Goal: Task Accomplishment & Management: Use online tool/utility

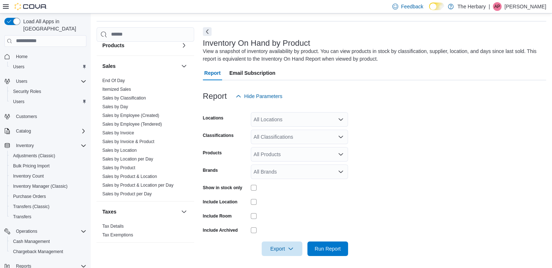
scroll to position [24, 0]
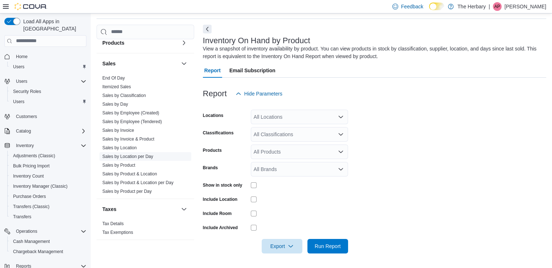
click at [148, 154] on link "Sales by Location per Day" at bounding box center [127, 156] width 51 height 5
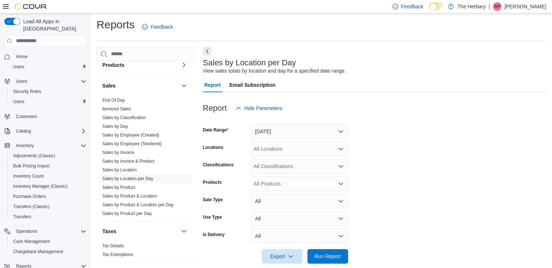
scroll to position [12, 0]
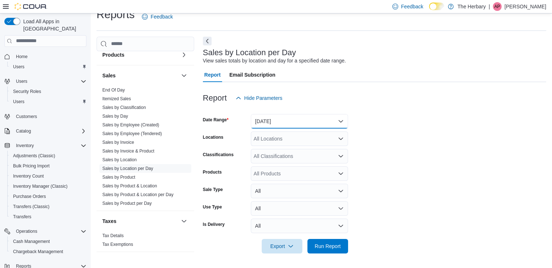
click at [277, 119] on button "[DATE]" at bounding box center [299, 121] width 97 height 15
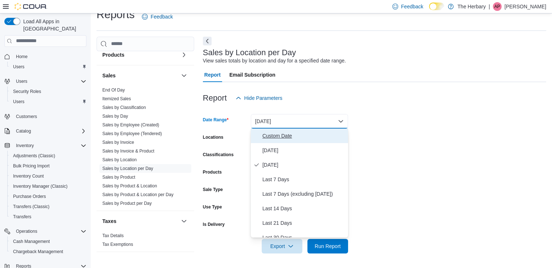
click at [282, 135] on span "Custom Date" at bounding box center [303, 135] width 83 height 9
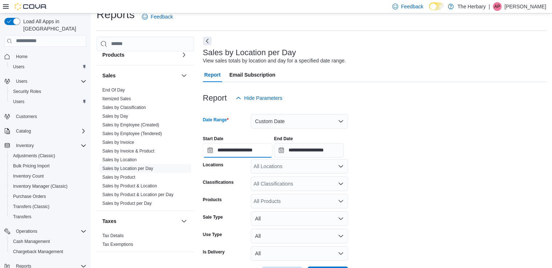
click at [249, 150] on input "**********" at bounding box center [238, 150] width 70 height 15
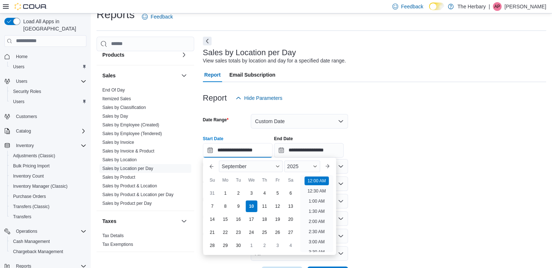
scroll to position [22, 0]
click at [225, 191] on div "1" at bounding box center [225, 192] width 13 height 13
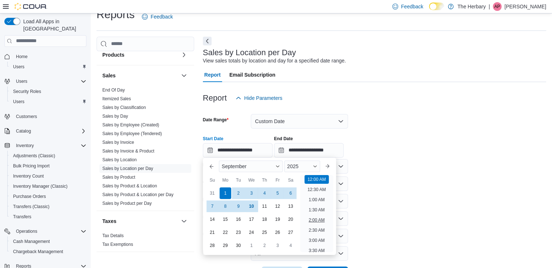
click at [317, 218] on li "2:00 AM" at bounding box center [316, 219] width 22 height 9
type input "**********"
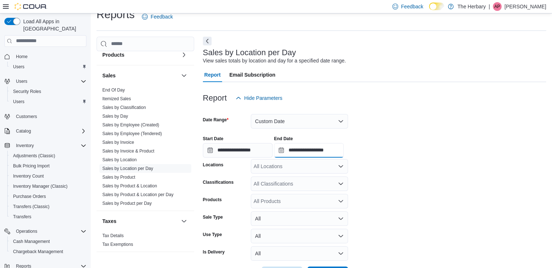
click at [311, 150] on input "**********" at bounding box center [309, 150] width 70 height 15
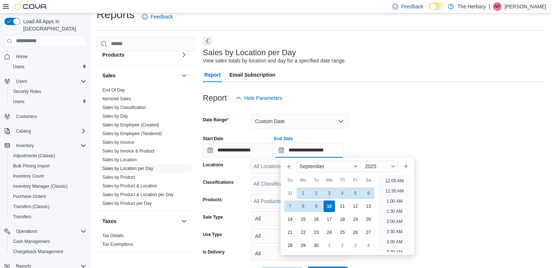
scroll to position [412, 0]
click at [328, 205] on div "10" at bounding box center [329, 205] width 13 height 13
click at [397, 221] on li "2:00 AM" at bounding box center [394, 221] width 22 height 9
type input "**********"
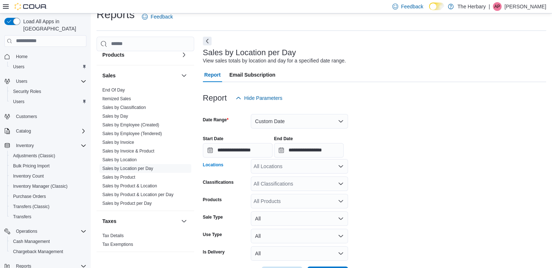
click at [339, 165] on icon "Open list of options" at bounding box center [340, 166] width 4 height 2
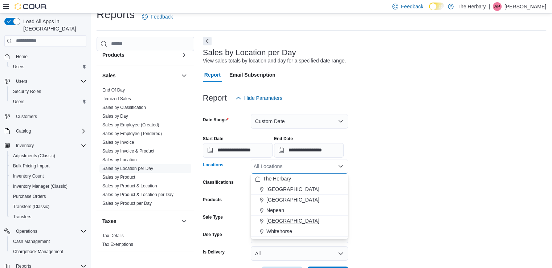
drag, startPoint x: 277, startPoint y: 230, endPoint x: 280, endPoint y: 225, distance: 5.0
click at [277, 230] on span "Whitehorse" at bounding box center [279, 230] width 26 height 7
click at [428, 173] on form "**********" at bounding box center [374, 193] width 343 height 176
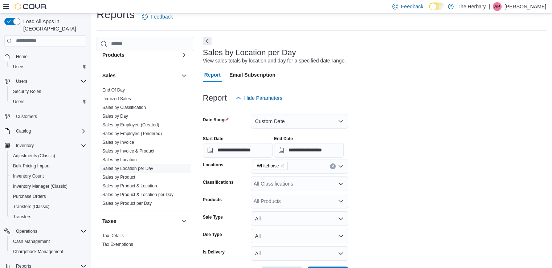
scroll to position [40, 0]
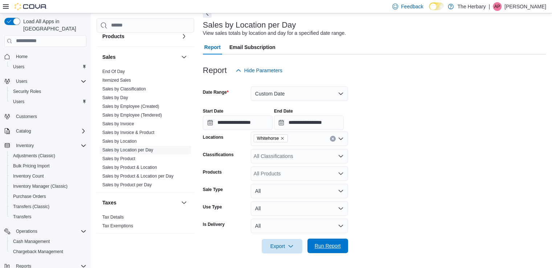
click at [328, 242] on span "Run Report" at bounding box center [327, 245] width 26 height 7
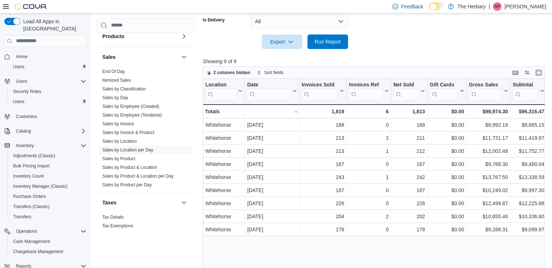
scroll to position [262, 0]
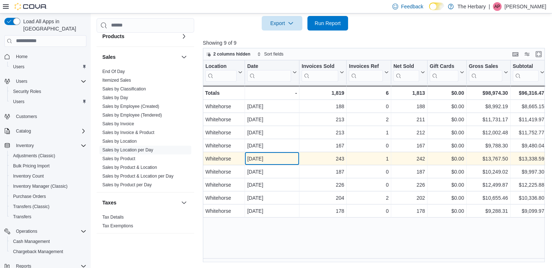
click at [267, 156] on div "[DATE]" at bounding box center [272, 158] width 50 height 9
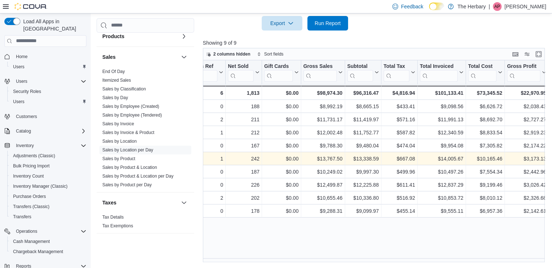
scroll to position [0, 213]
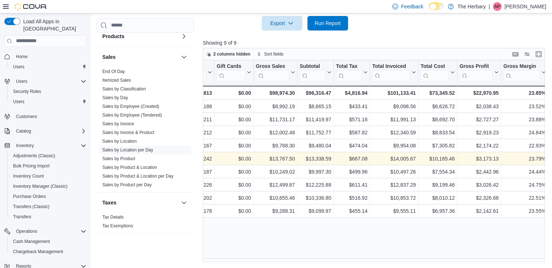
click at [240, 266] on div "Reports Feedback Cash Management Cash Management Cash Out Details Compliance OC…" at bounding box center [322, 9] width 463 height 516
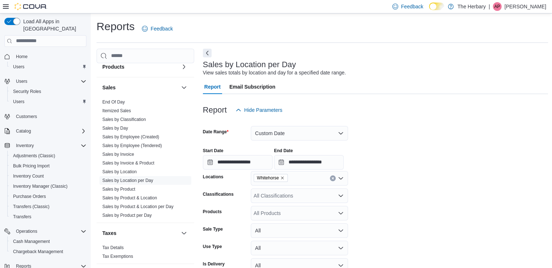
click at [282, 177] on icon "Remove Whitehorse from selection in this group" at bounding box center [282, 178] width 4 height 4
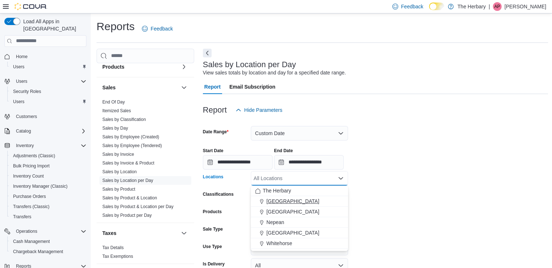
click at [276, 201] on span "[GEOGRAPHIC_DATA]" at bounding box center [292, 200] width 53 height 7
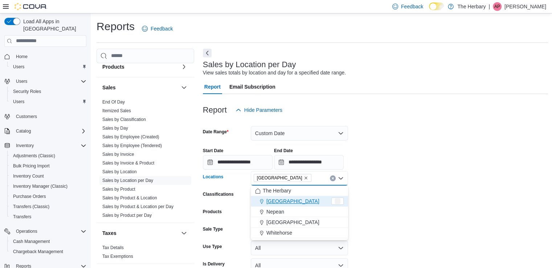
click at [427, 160] on div "**********" at bounding box center [375, 156] width 345 height 28
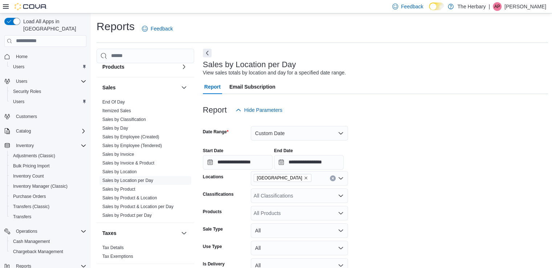
scroll to position [133, 0]
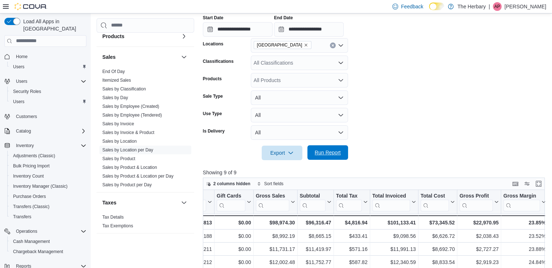
click at [327, 152] on span "Run Report" at bounding box center [327, 152] width 26 height 7
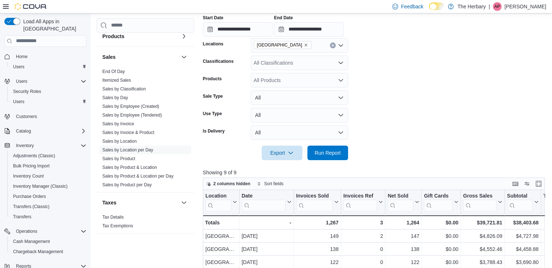
scroll to position [262, 0]
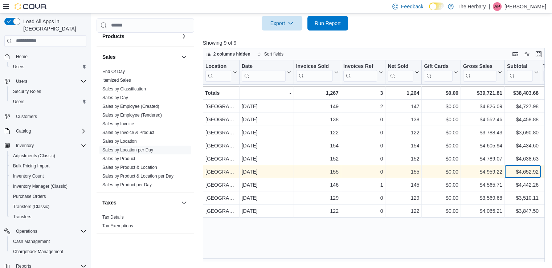
click at [528, 172] on div "$4,652.92" at bounding box center [523, 171] width 32 height 9
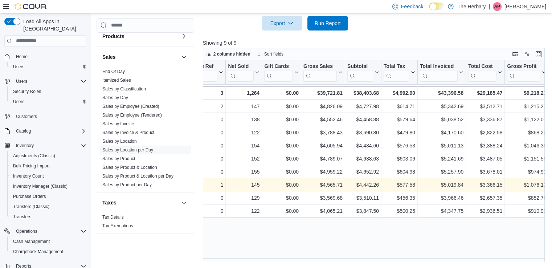
scroll to position [0, 207]
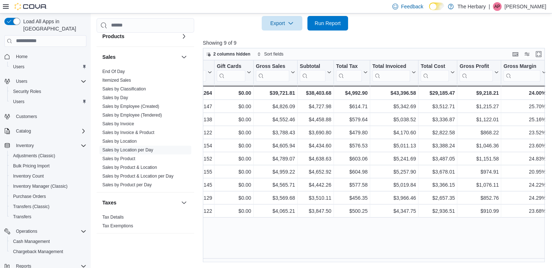
click at [533, 5] on p "[PERSON_NAME]" at bounding box center [525, 6] width 42 height 9
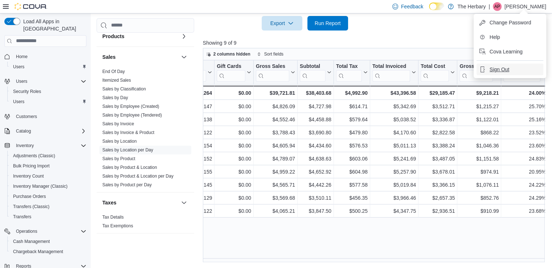
click at [499, 69] on span "Sign Out" at bounding box center [499, 69] width 20 height 7
